Goal: Task Accomplishment & Management: Use online tool/utility

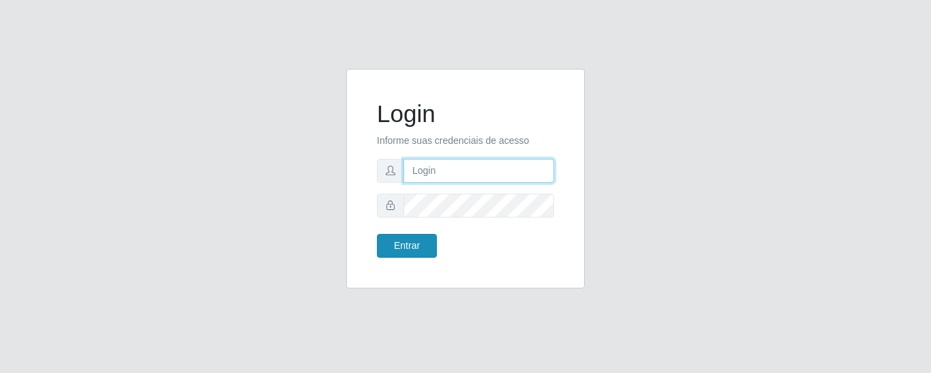
type input "precobom@rejane"
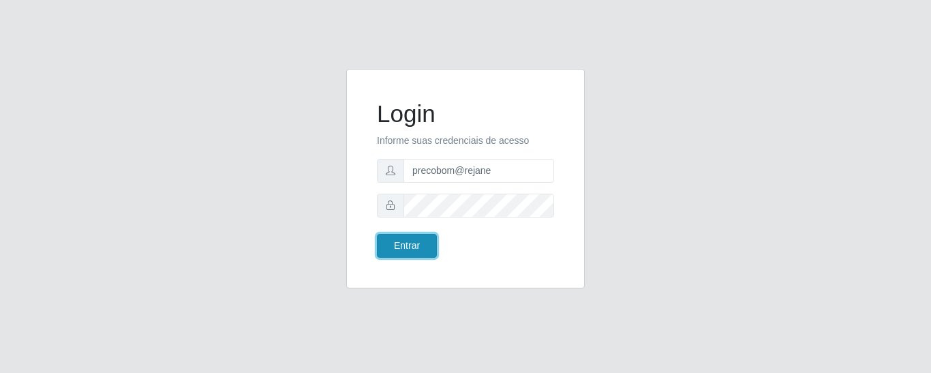
click at [405, 245] on button "Entrar" at bounding box center [407, 246] width 60 height 24
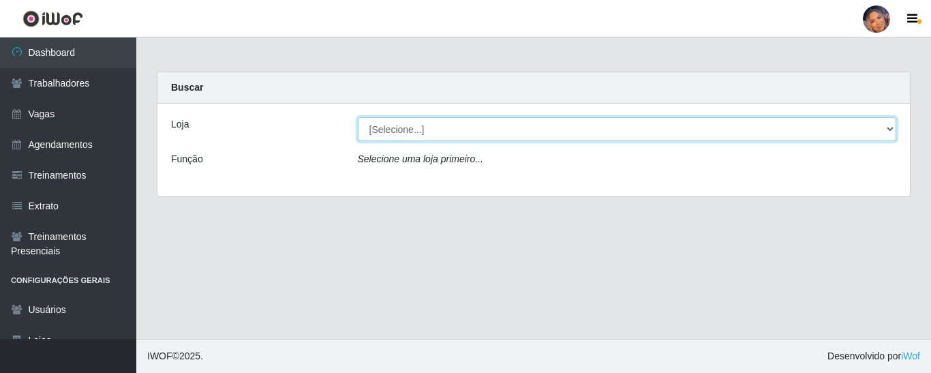
click at [416, 133] on select "[Selecione...] Supermercado Preço Bom" at bounding box center [627, 129] width 539 height 24
select select "169"
click at [358, 117] on select "[Selecione...] Supermercado Preço Bom" at bounding box center [627, 129] width 539 height 24
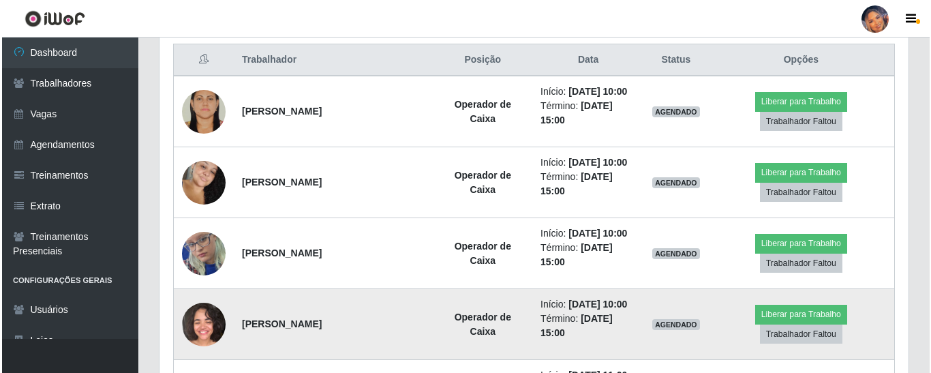
scroll to position [545, 0]
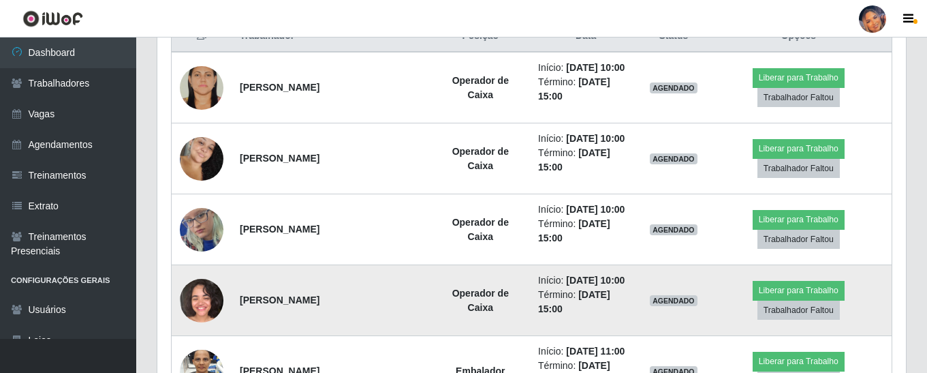
click at [199, 303] on img at bounding box center [202, 301] width 44 height 44
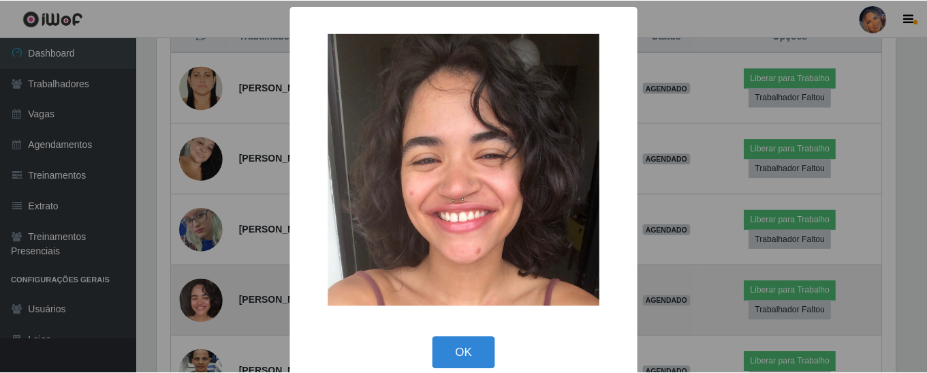
scroll to position [283, 742]
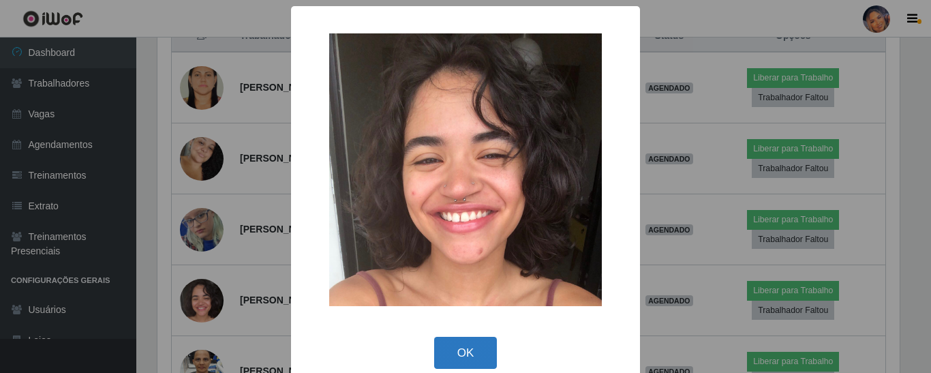
click at [457, 350] on button "OK" at bounding box center [465, 353] width 63 height 32
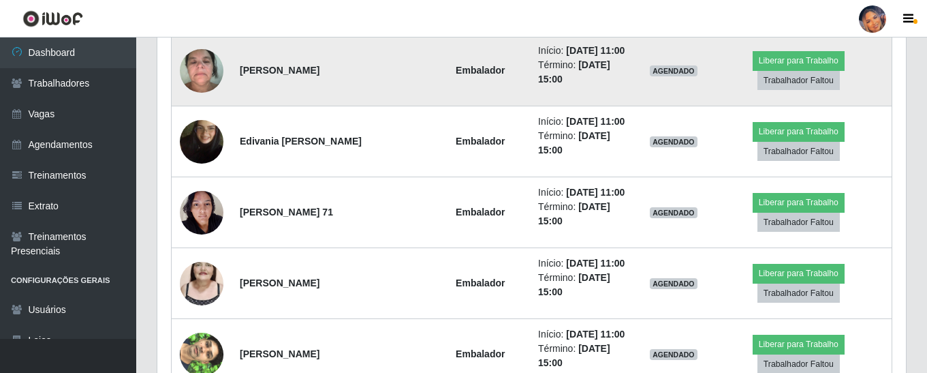
scroll to position [1294, 0]
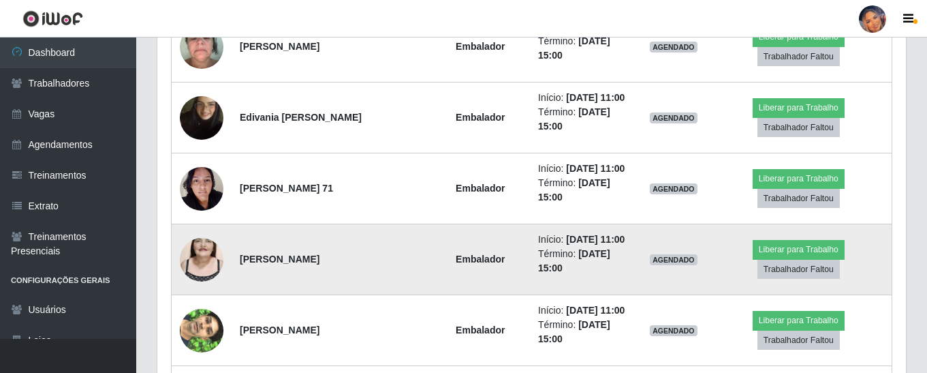
click at [197, 253] on img at bounding box center [202, 260] width 44 height 78
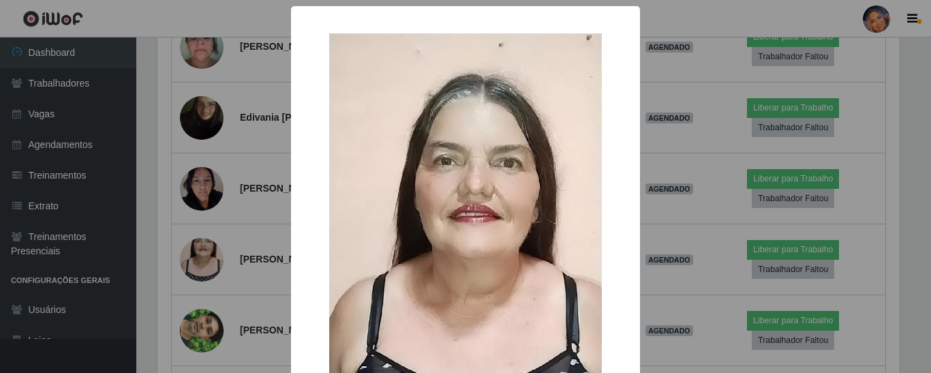
click at [168, 169] on div "× OK Cancel" at bounding box center [465, 186] width 931 height 373
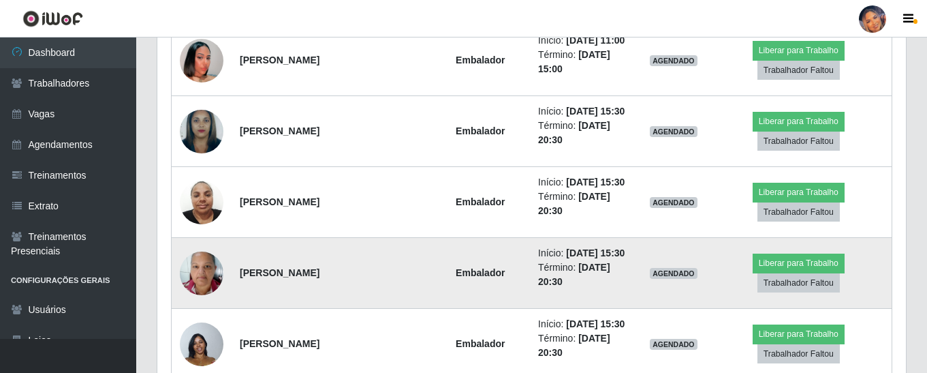
scroll to position [1567, 0]
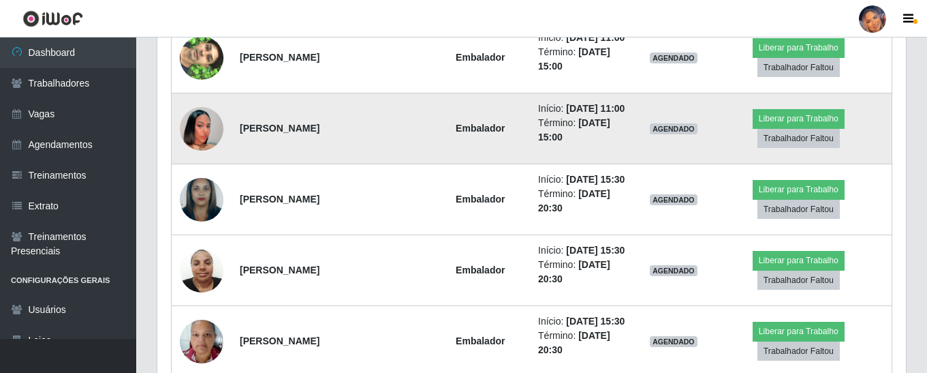
click at [201, 131] on img at bounding box center [202, 129] width 44 height 78
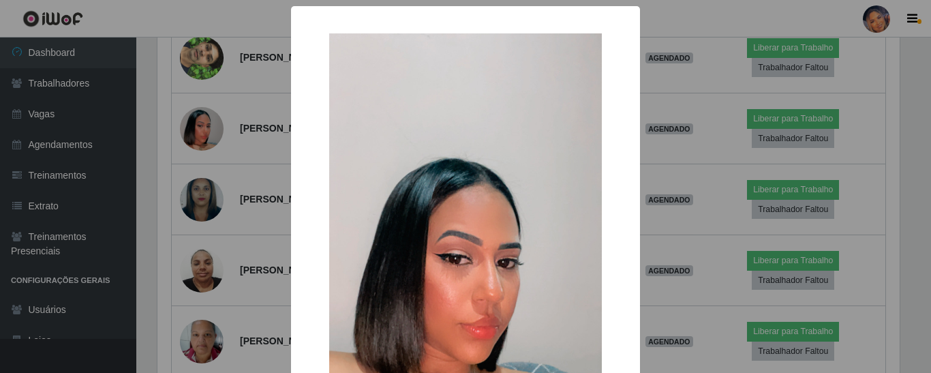
click at [159, 155] on div "× OK Cancel" at bounding box center [465, 186] width 931 height 373
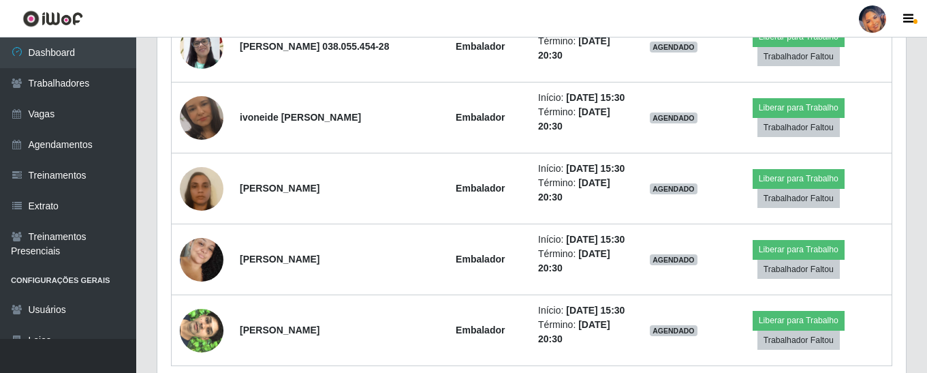
scroll to position [2202, 0]
